Goal: Information Seeking & Learning: Learn about a topic

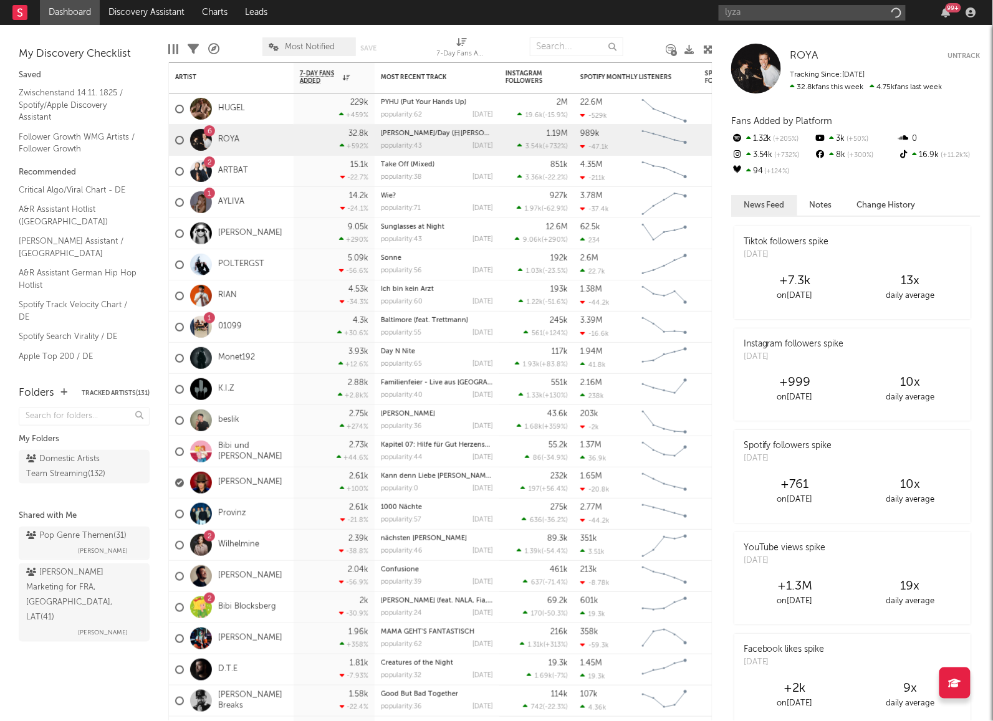
type input "lyza"
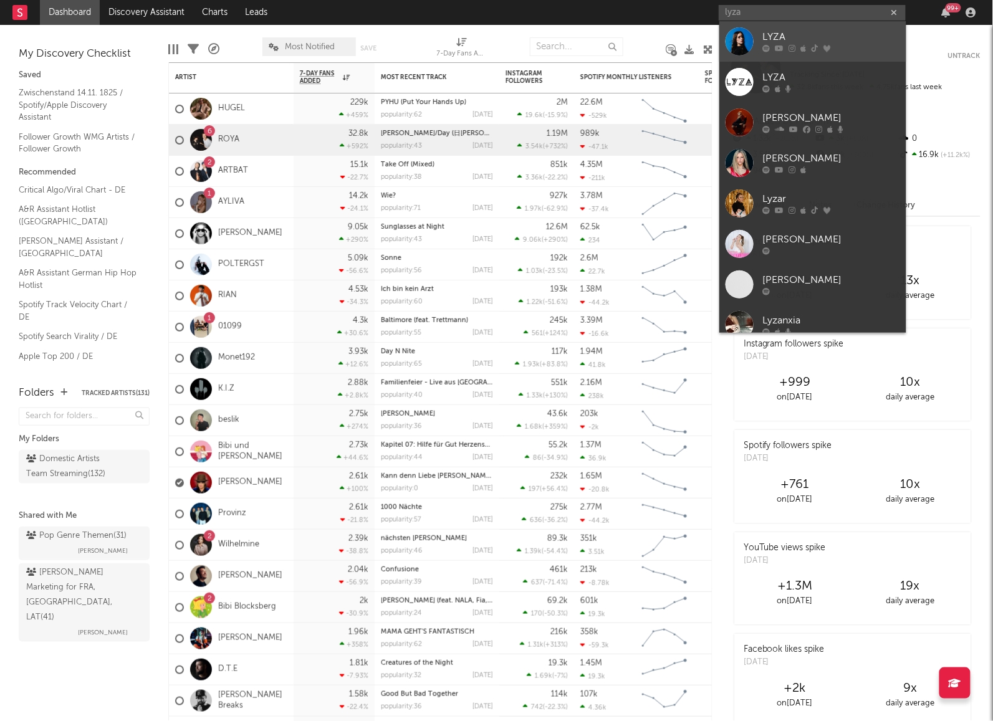
click at [771, 39] on div "LYZA" at bounding box center [831, 37] width 137 height 15
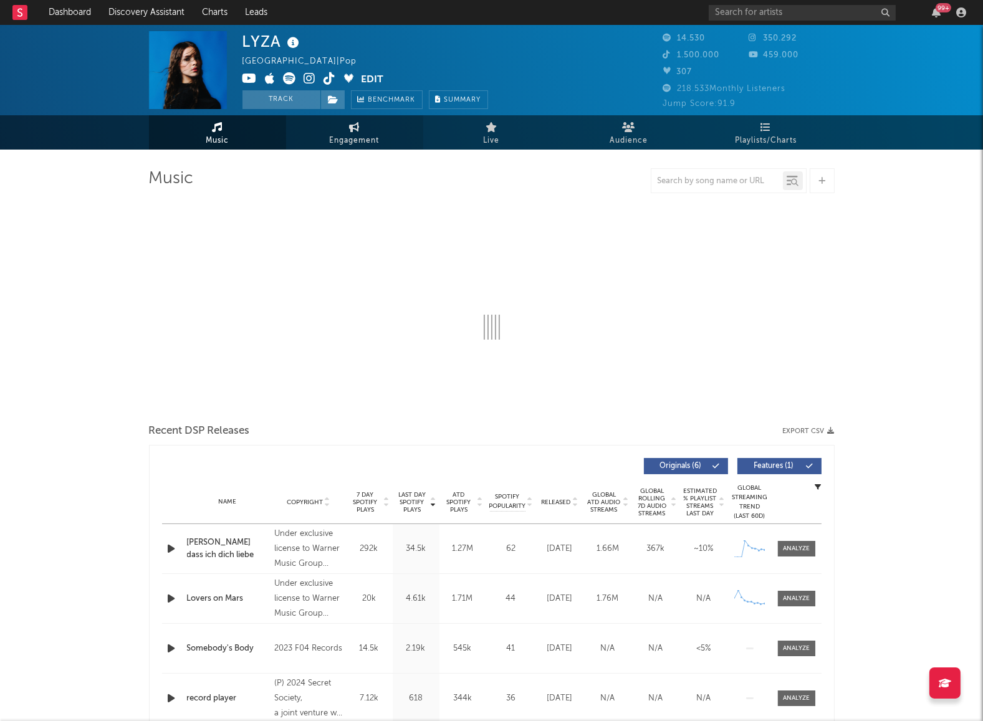
click at [352, 127] on icon at bounding box center [354, 127] width 11 height 10
select select "1w"
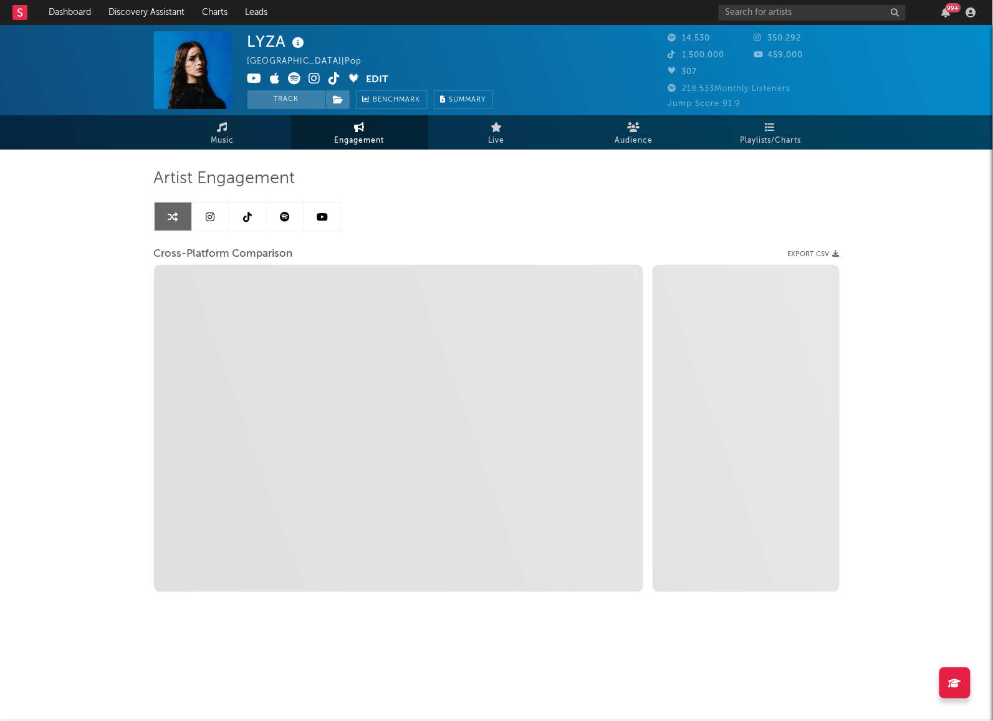
select select "1m"
